Goal: Information Seeking & Learning: Learn about a topic

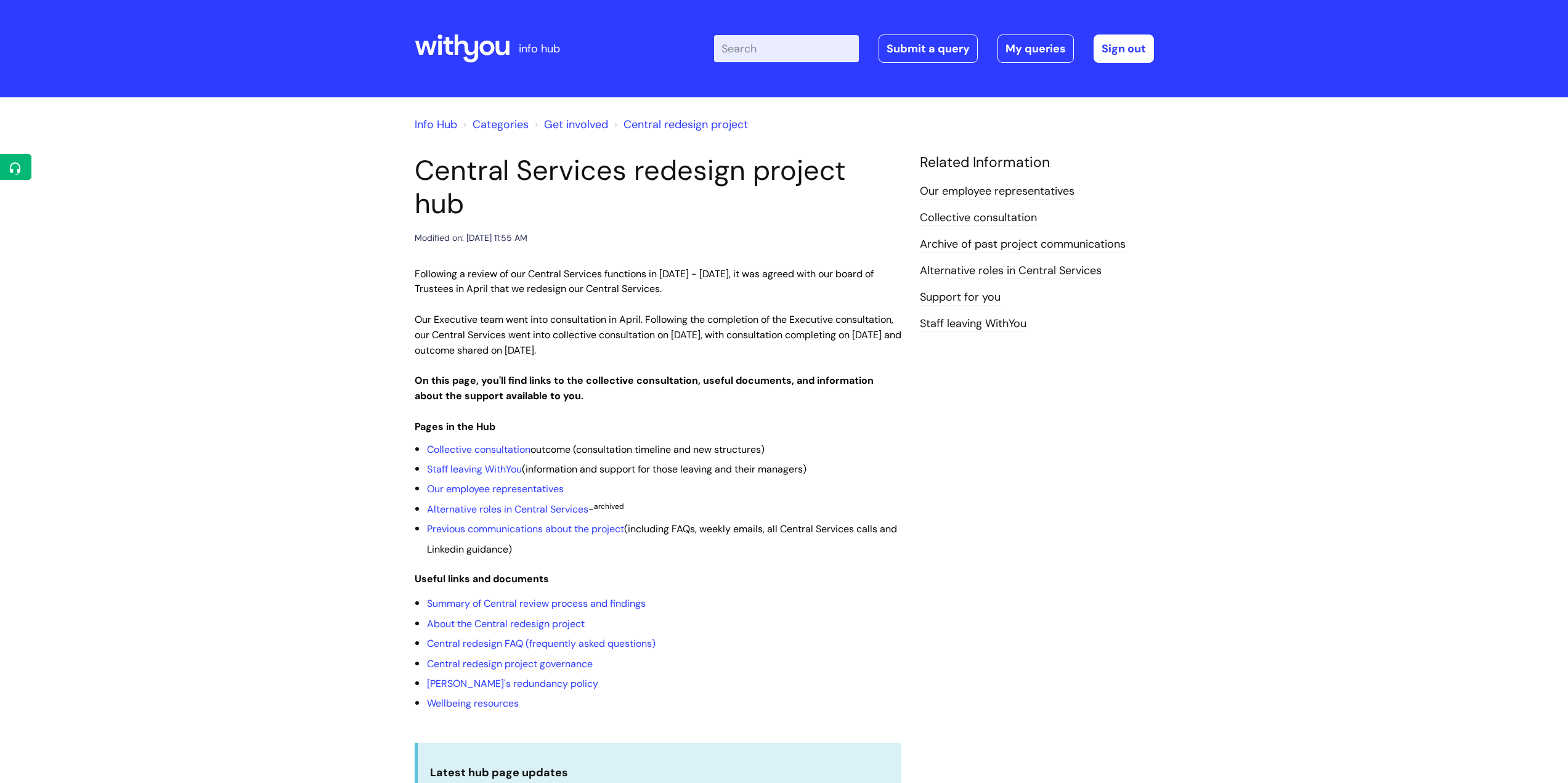
click at [775, 54] on input "Enter your search term here..." at bounding box center [786, 49] width 145 height 27
click at [760, 49] on input "Enter your search term here..." at bounding box center [786, 49] width 145 height 27
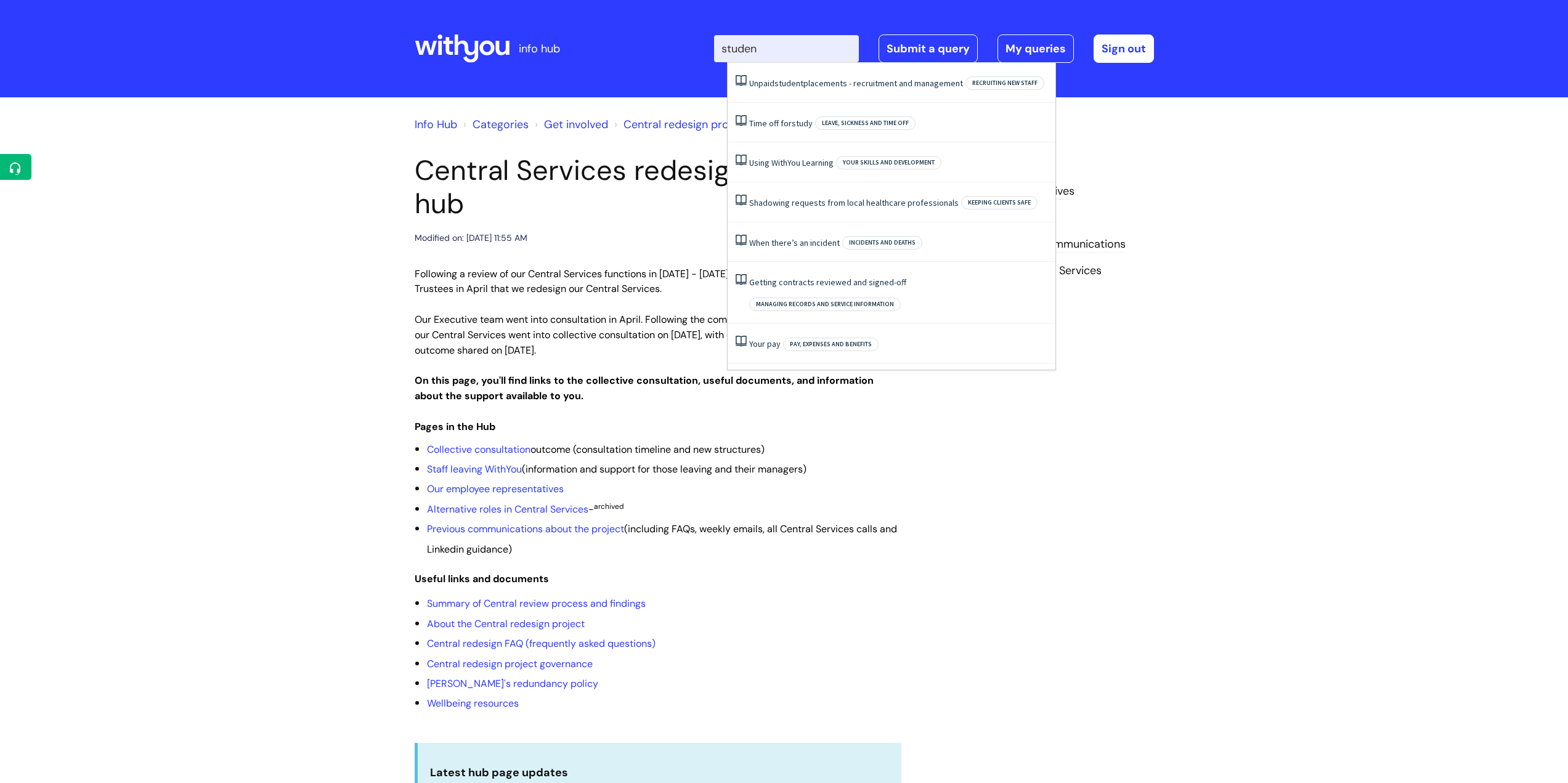
type input "student"
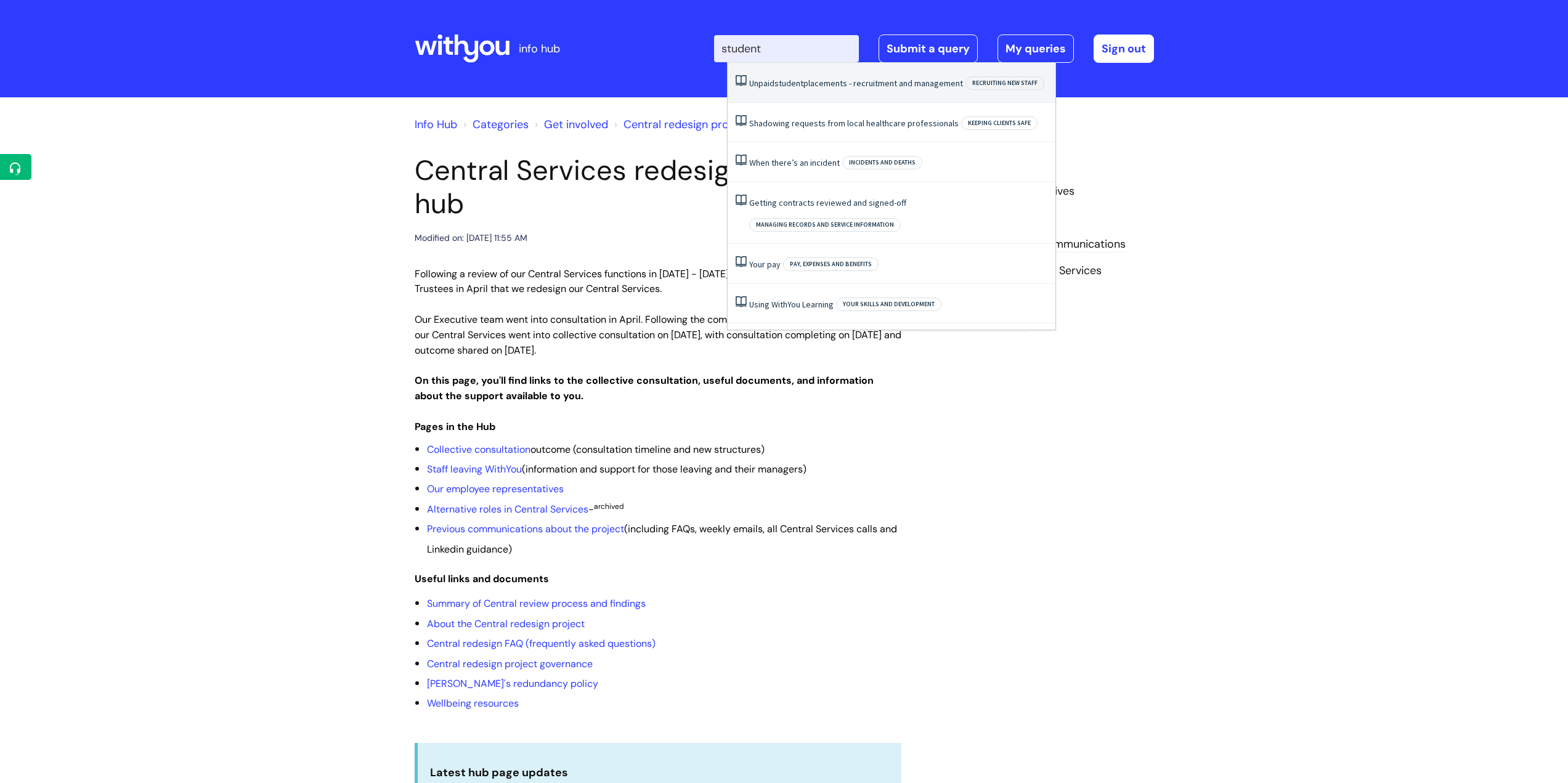
click at [783, 83] on span "student" at bounding box center [788, 82] width 29 height 11
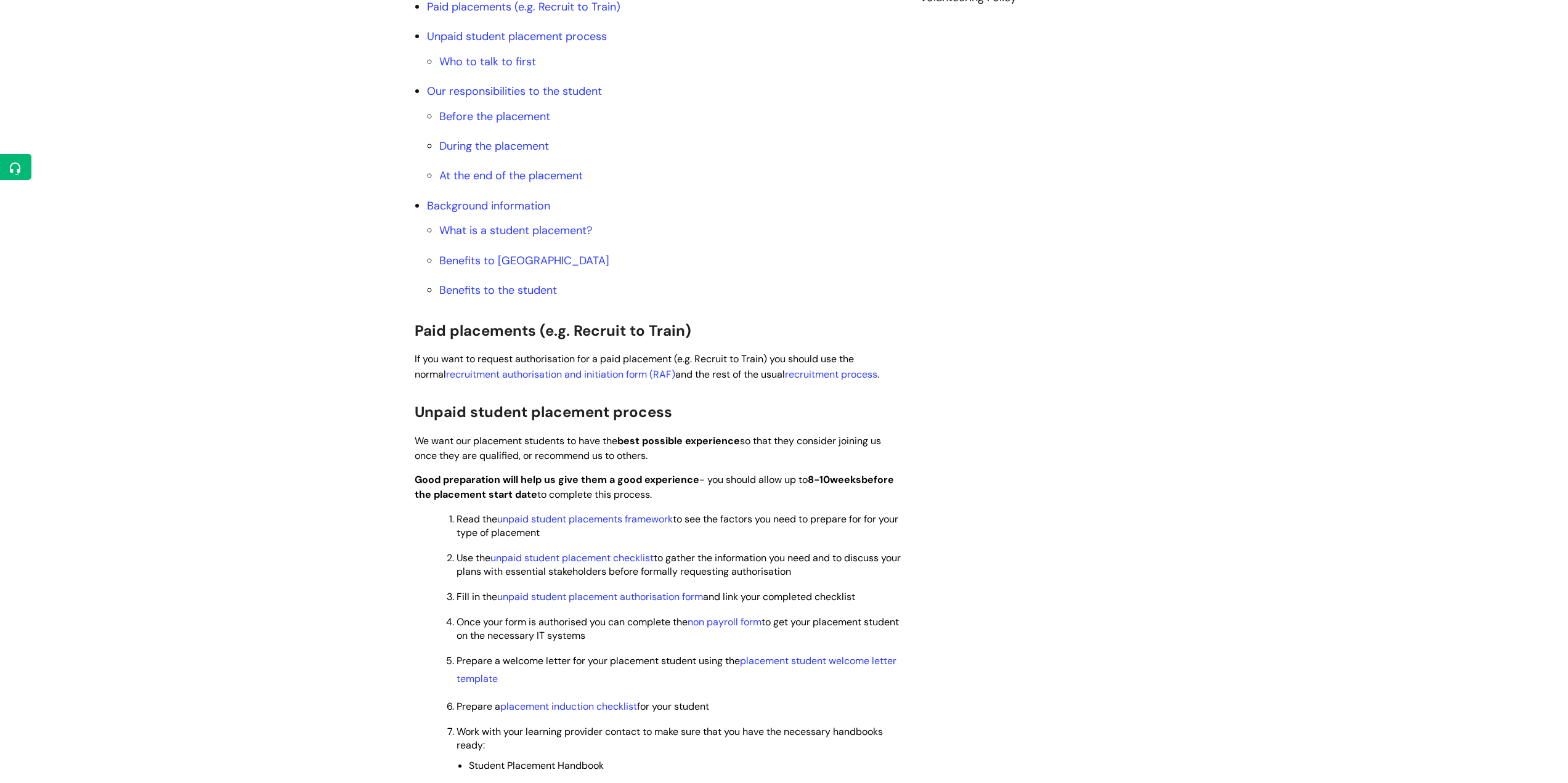
scroll to position [554, 0]
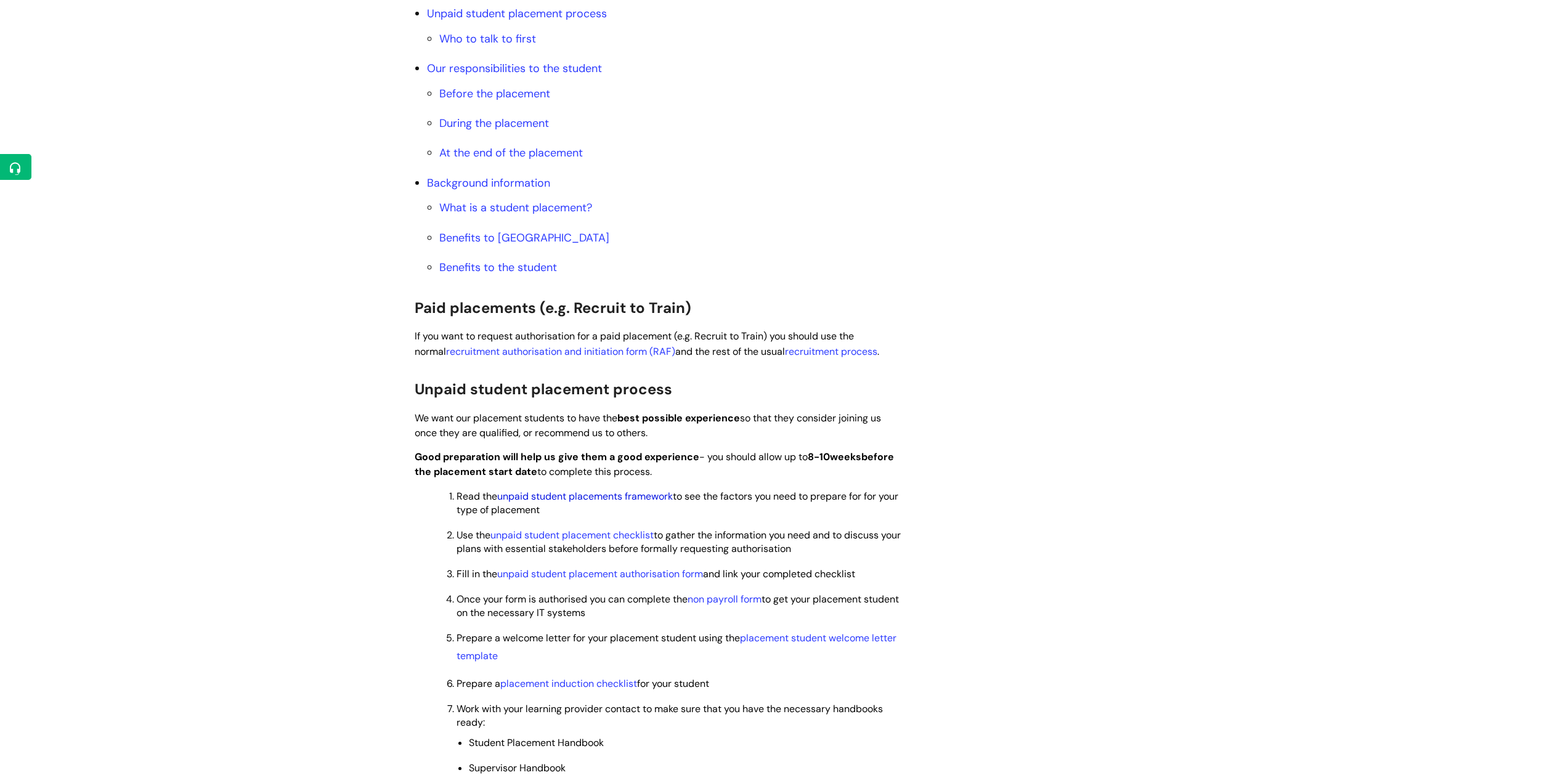
click at [652, 495] on link "unpaid student placements framework" at bounding box center [585, 496] width 175 height 13
